Goal: Task Accomplishment & Management: Manage account settings

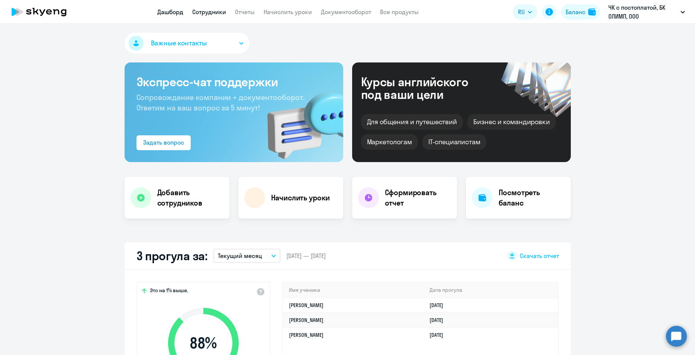
click at [214, 12] on link "Сотрудники" at bounding box center [209, 11] width 34 height 7
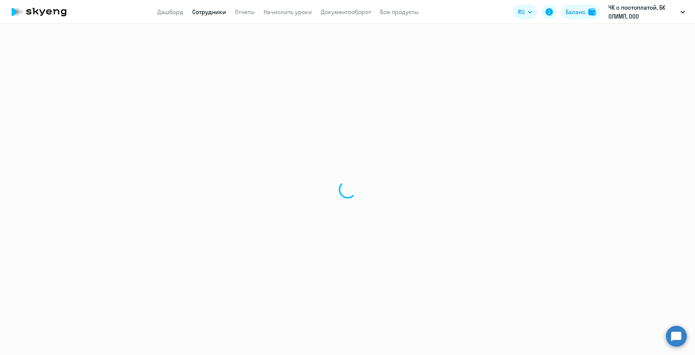
select select "30"
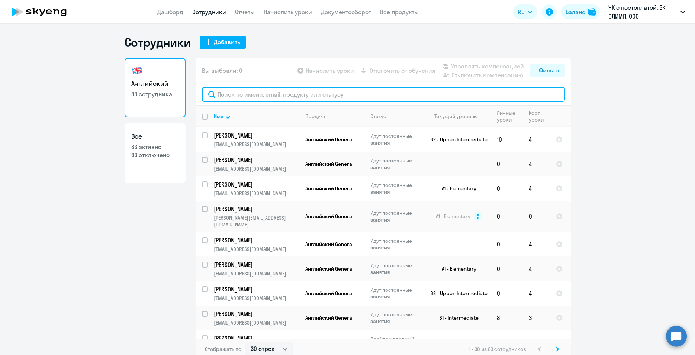
click at [225, 92] on input "text" at bounding box center [383, 94] width 363 height 15
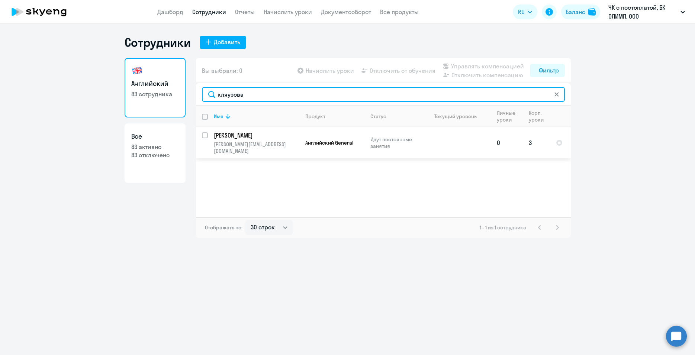
type input "кляузова"
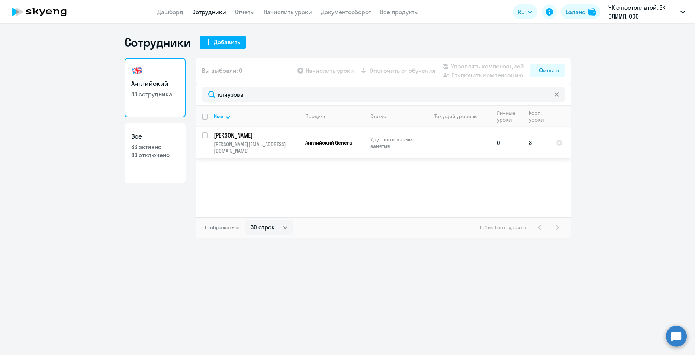
click at [228, 135] on p "[PERSON_NAME]" at bounding box center [256, 135] width 84 height 8
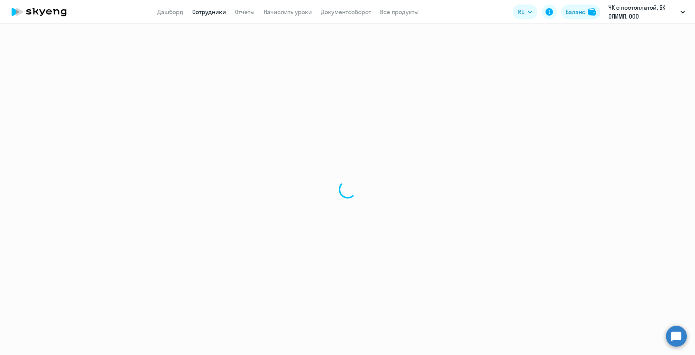
select select "english"
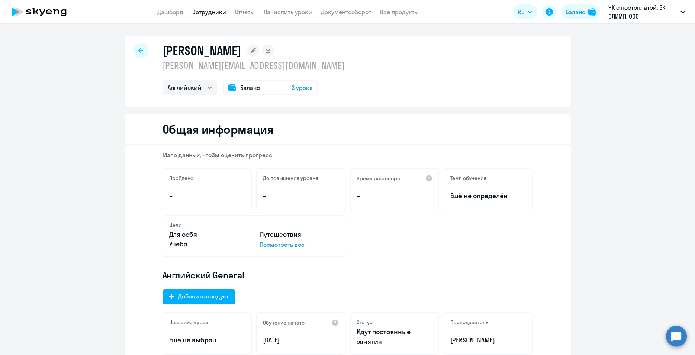
select select "30"
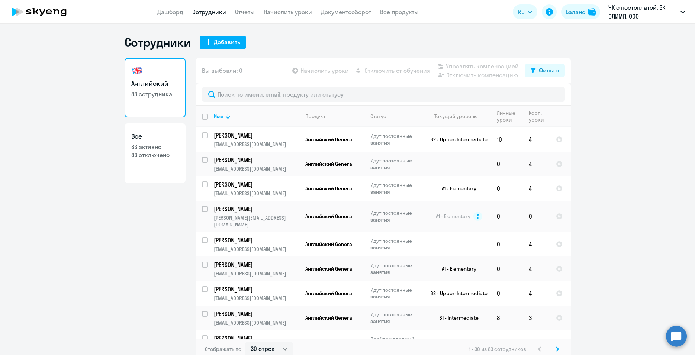
click at [383, 71] on app-table-action-button "Отключить от обучения" at bounding box center [393, 70] width 76 height 9
click at [367, 70] on app-table-action-button "Отключить от обучения" at bounding box center [393, 70] width 76 height 9
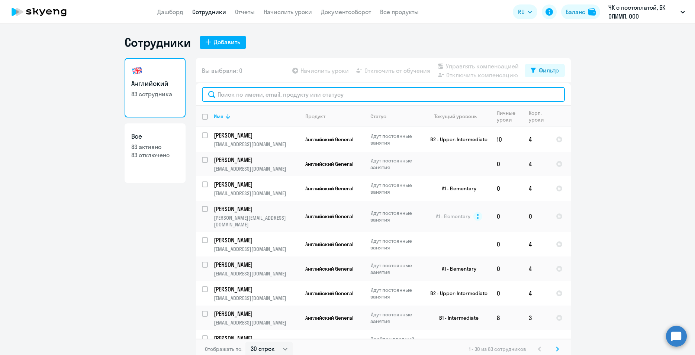
click at [225, 93] on input "text" at bounding box center [383, 94] width 363 height 15
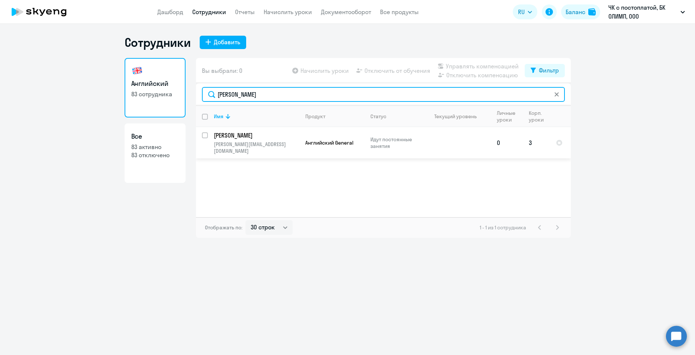
type input "[PERSON_NAME]"
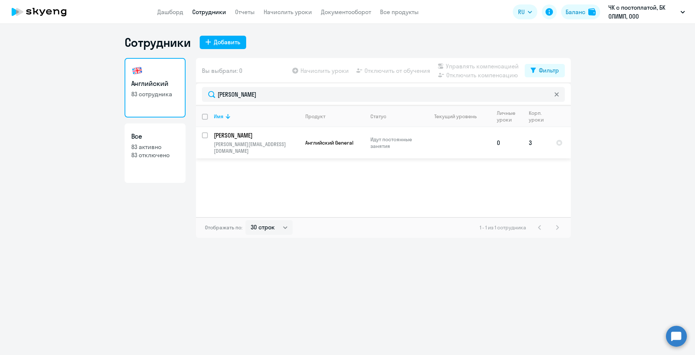
click at [205, 134] on input "select row 40561930" at bounding box center [209, 139] width 15 height 15
checkbox input "true"
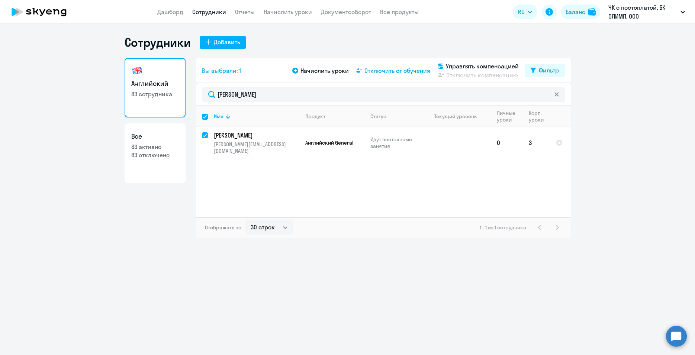
click at [404, 71] on span "Отключить от обучения" at bounding box center [398, 70] width 66 height 9
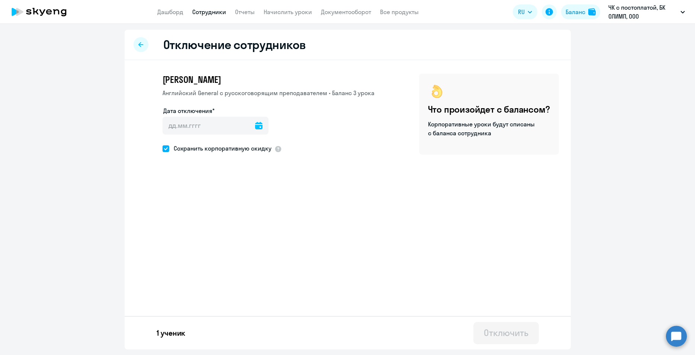
click at [258, 126] on icon at bounding box center [258, 125] width 7 height 7
click at [517, 334] on div at bounding box center [347, 177] width 695 height 355
click at [166, 158] on span at bounding box center [166, 160] width 7 height 7
click at [163, 160] on input "Сохранить корпоративную скидку" at bounding box center [162, 160] width 0 height 0
checkbox input "false"
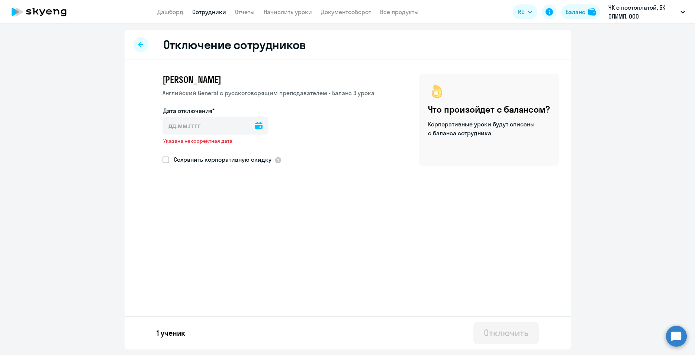
click at [517, 332] on div "Отключить" at bounding box center [506, 333] width 44 height 12
select select "30"
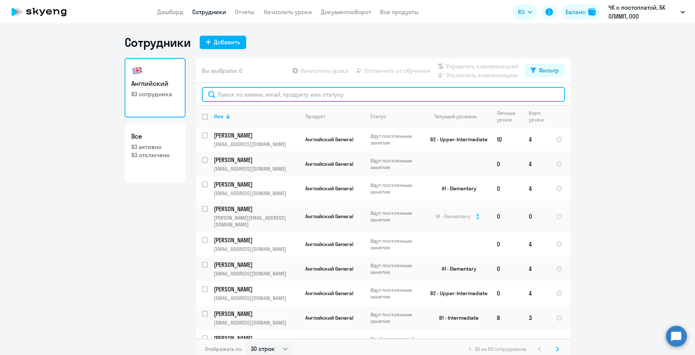
click at [237, 92] on input "text" at bounding box center [383, 94] width 363 height 15
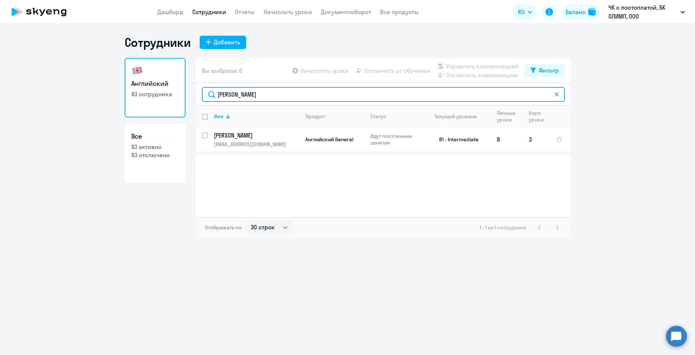
type input "[PERSON_NAME]"
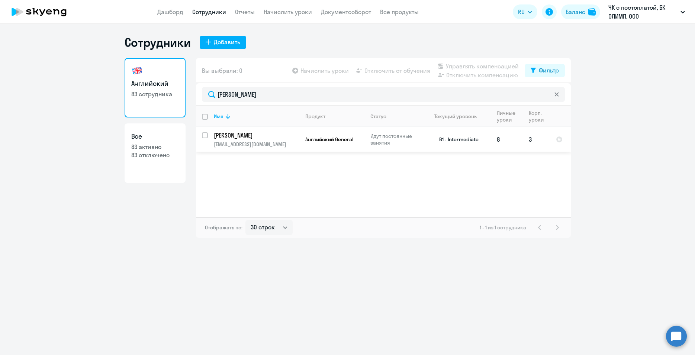
click at [204, 134] on input "select row 20770134" at bounding box center [209, 139] width 15 height 15
checkbox input "true"
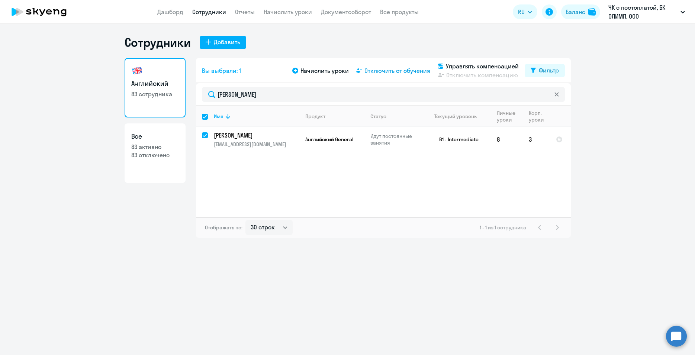
click at [401, 70] on span "Отключить от обучения" at bounding box center [398, 70] width 66 height 9
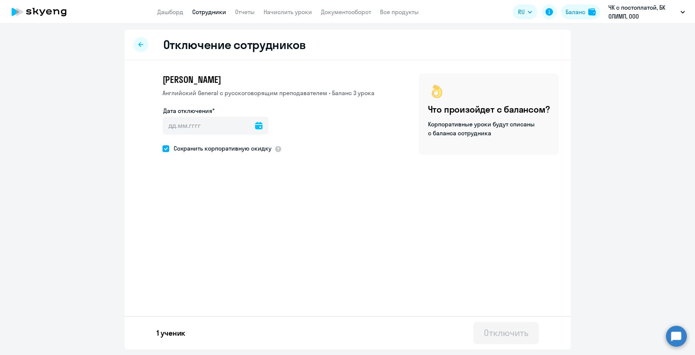
drag, startPoint x: 164, startPoint y: 150, endPoint x: 182, endPoint y: 157, distance: 18.8
click at [165, 150] on span at bounding box center [166, 148] width 7 height 7
click at [163, 149] on input "Сохранить корпоративную скидку" at bounding box center [162, 148] width 0 height 0
checkbox input "false"
click at [256, 124] on icon at bounding box center [258, 125] width 7 height 7
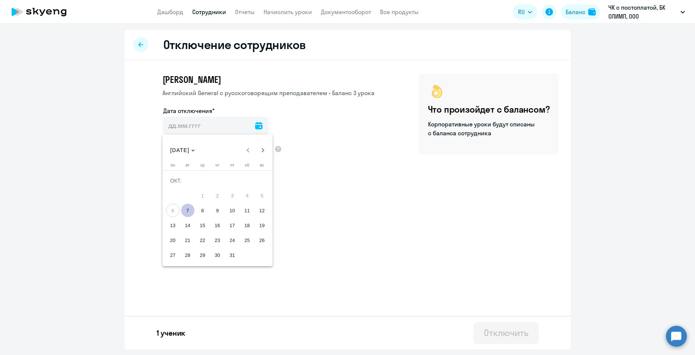
drag, startPoint x: 187, startPoint y: 211, endPoint x: 249, endPoint y: 232, distance: 65.5
click at [188, 212] on span "7" at bounding box center [187, 210] width 13 height 13
type input "[DATE]"
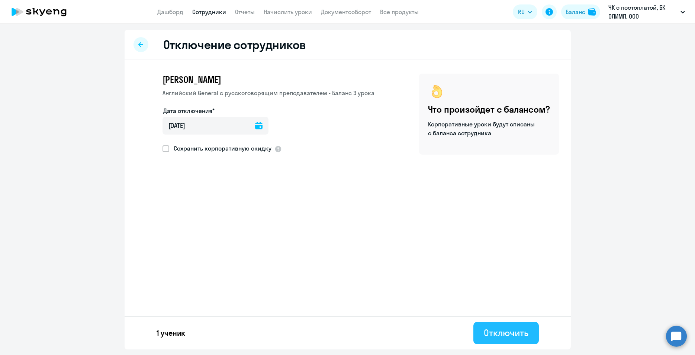
click at [513, 331] on div "Отключить" at bounding box center [506, 333] width 44 height 12
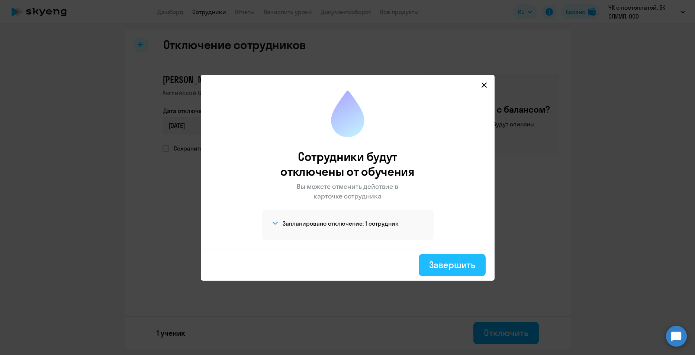
click at [452, 267] on div "Завершить" at bounding box center [452, 265] width 46 height 12
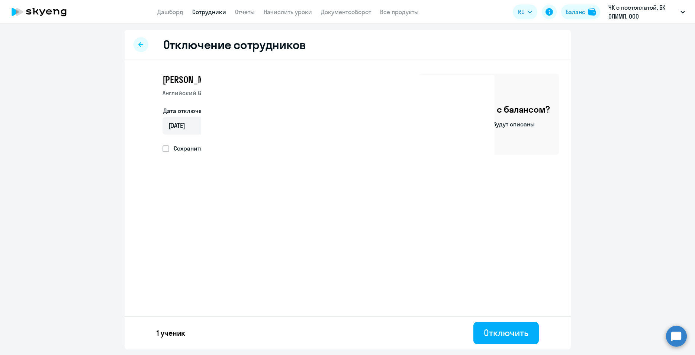
select select "30"
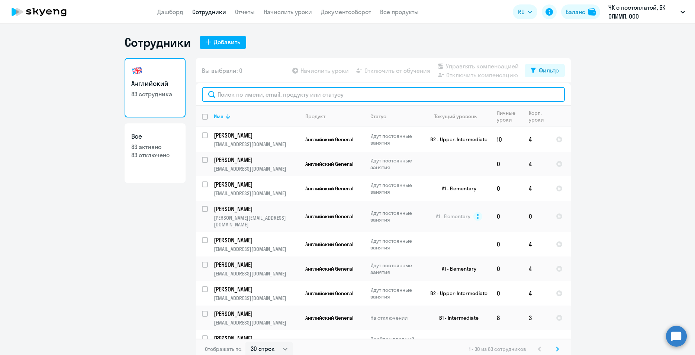
click at [228, 94] on input "text" at bounding box center [383, 94] width 363 height 15
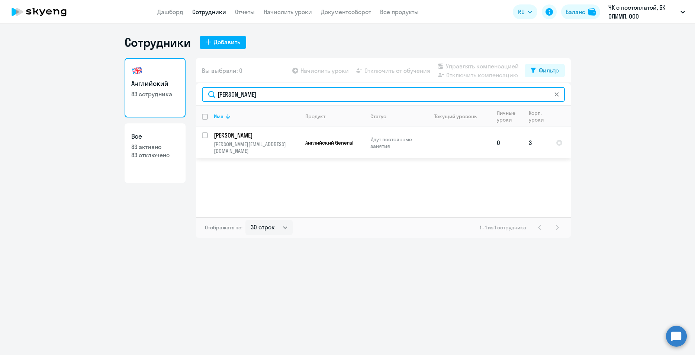
type input "[PERSON_NAME]"
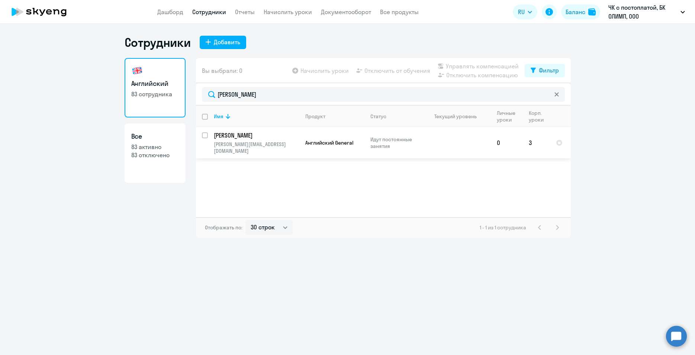
click at [205, 136] on input "select row 40561930" at bounding box center [209, 139] width 15 height 15
checkbox input "true"
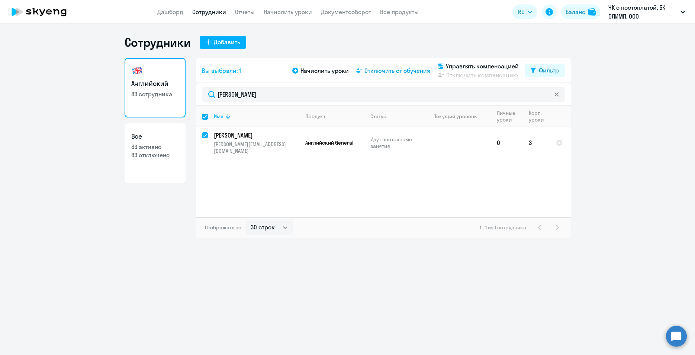
click at [382, 72] on span "Отключить от обучения" at bounding box center [398, 70] width 66 height 9
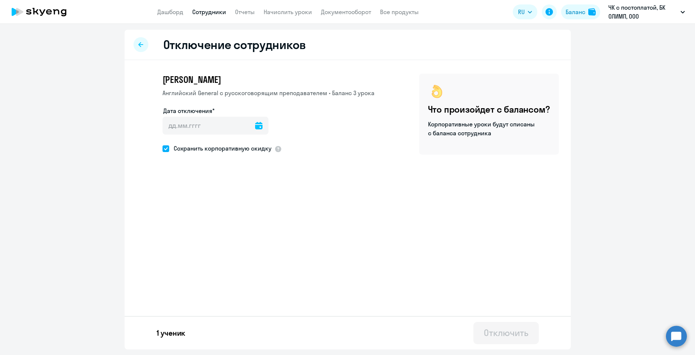
click at [256, 125] on icon at bounding box center [258, 125] width 7 height 7
click at [189, 211] on span "7" at bounding box center [187, 210] width 13 height 13
type input "[DATE]"
click at [164, 149] on span at bounding box center [166, 148] width 7 height 7
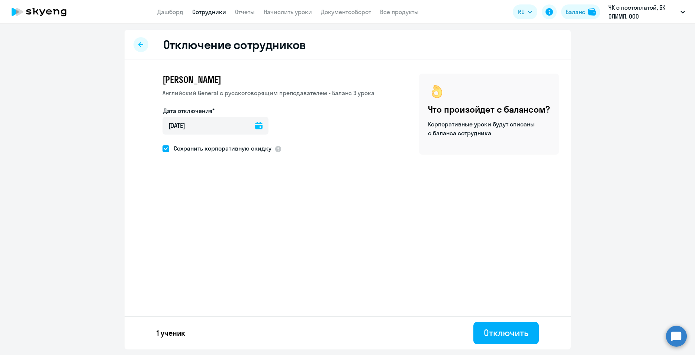
click at [163, 149] on input "Сохранить корпоративную скидку" at bounding box center [162, 148] width 0 height 0
checkbox input "false"
click at [502, 335] on div "Отключить" at bounding box center [506, 333] width 44 height 12
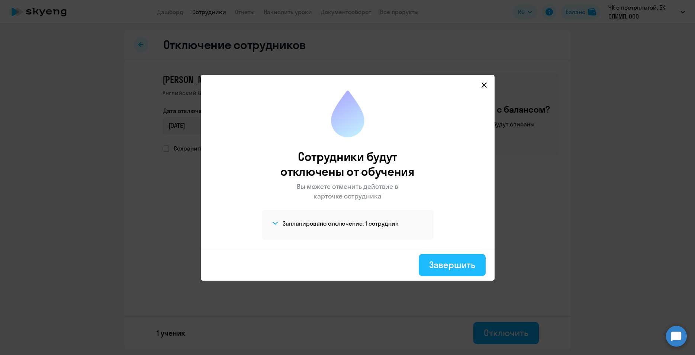
click at [455, 267] on div "Завершить" at bounding box center [452, 265] width 46 height 12
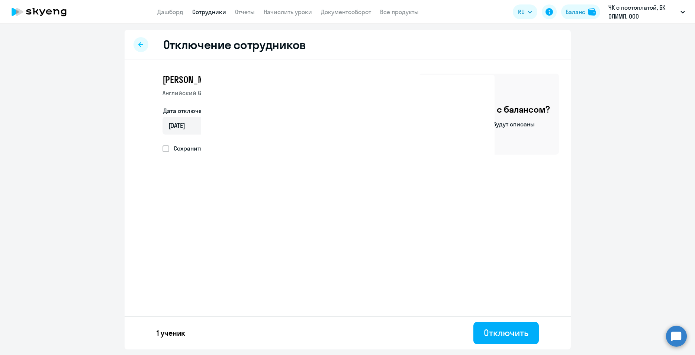
select select "30"
